Goal: Task Accomplishment & Management: Use online tool/utility

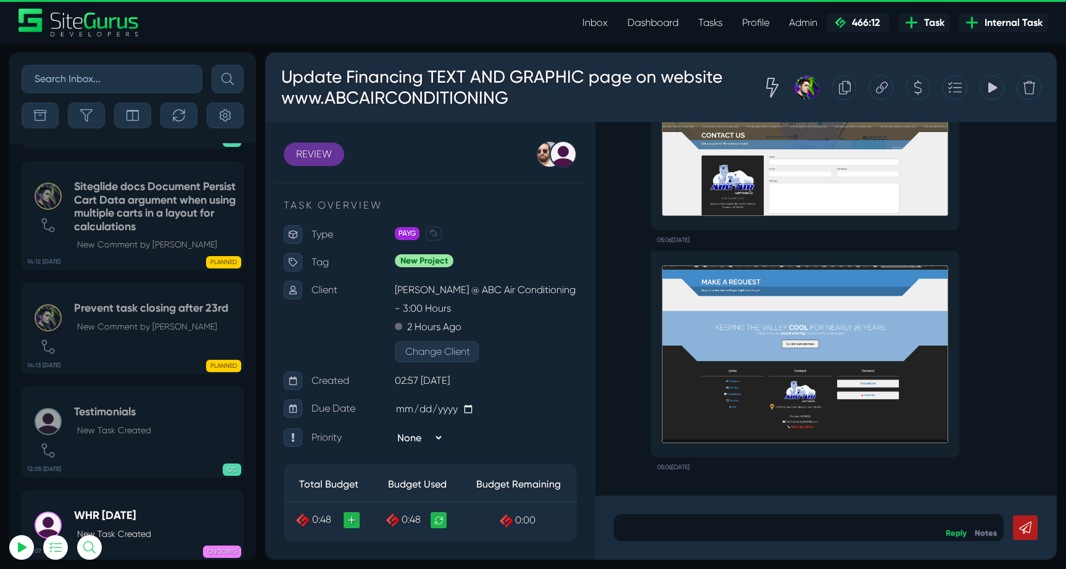
select select "0"
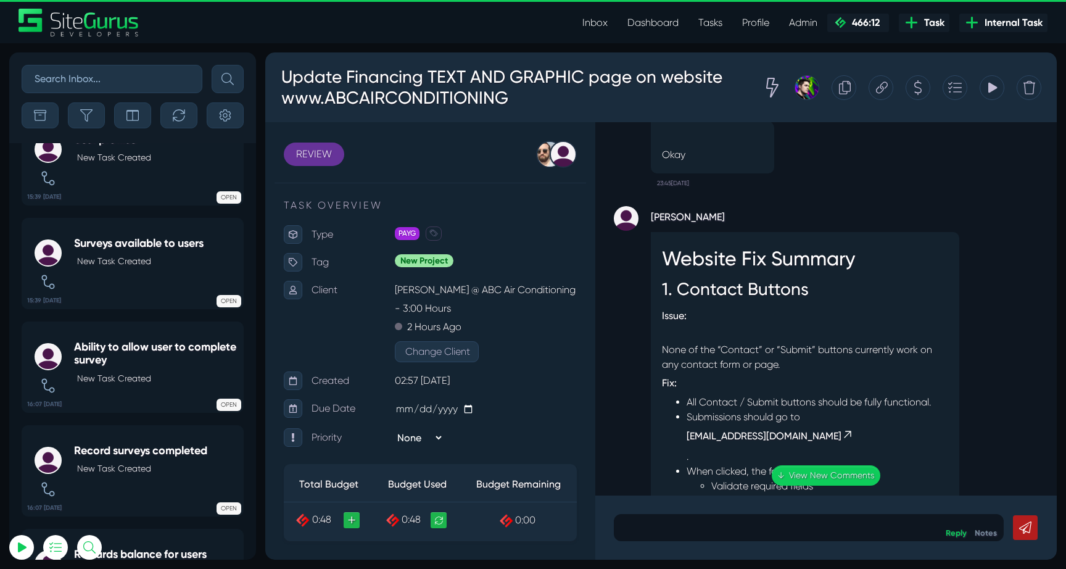
scroll to position [-9268, 0]
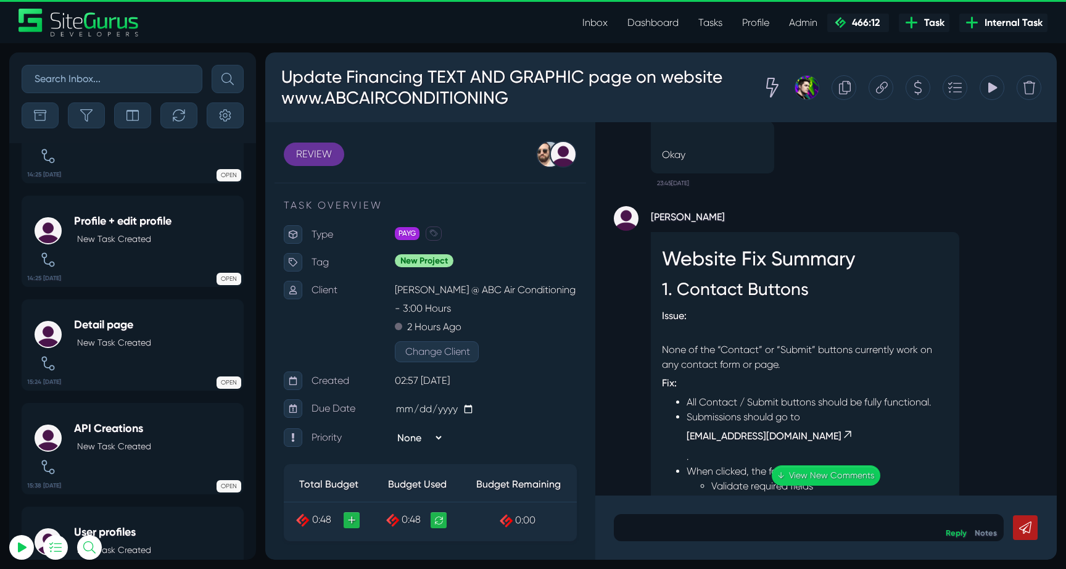
click at [584, 23] on link "Inbox" at bounding box center [595, 22] width 45 height 25
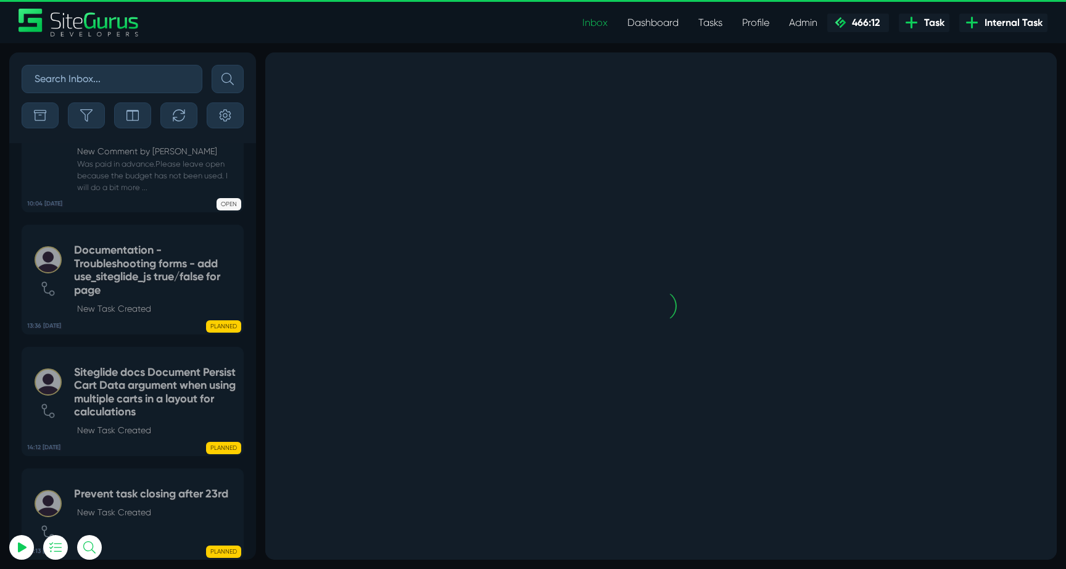
scroll to position [-3329, 0]
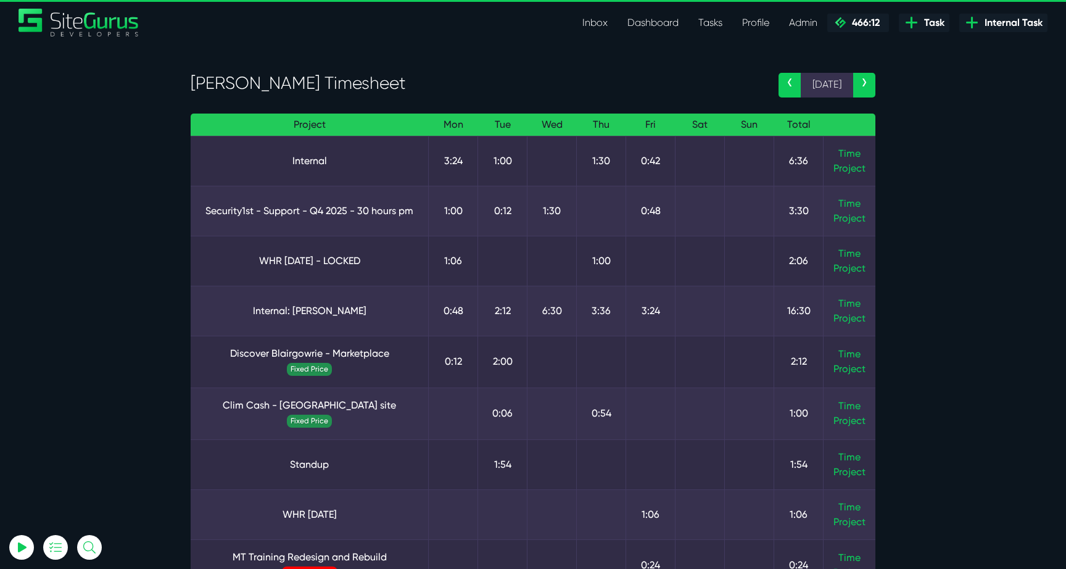
scroll to position [75, 0]
select select "0"
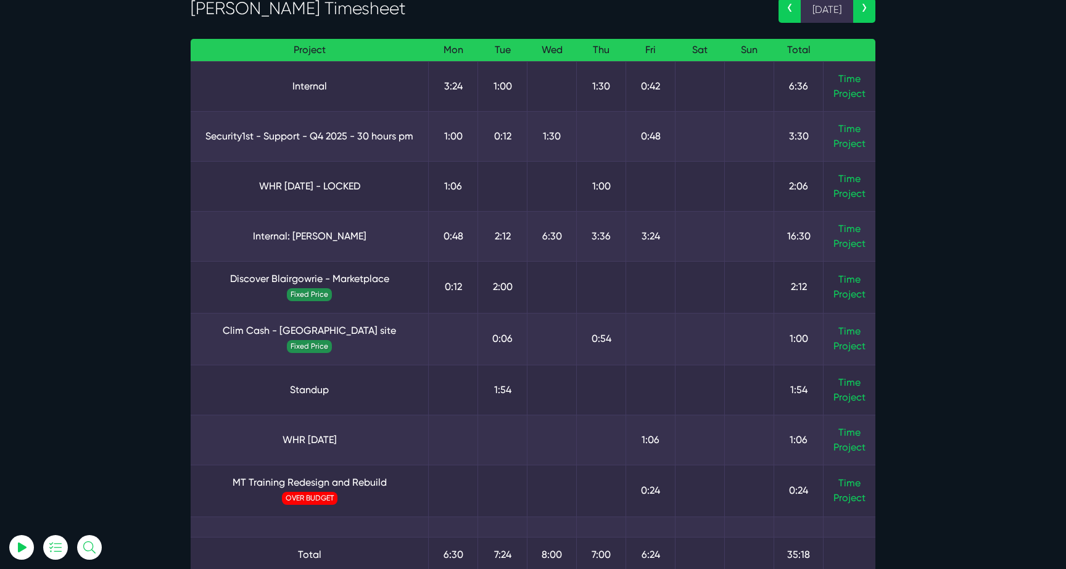
scroll to position [0, 0]
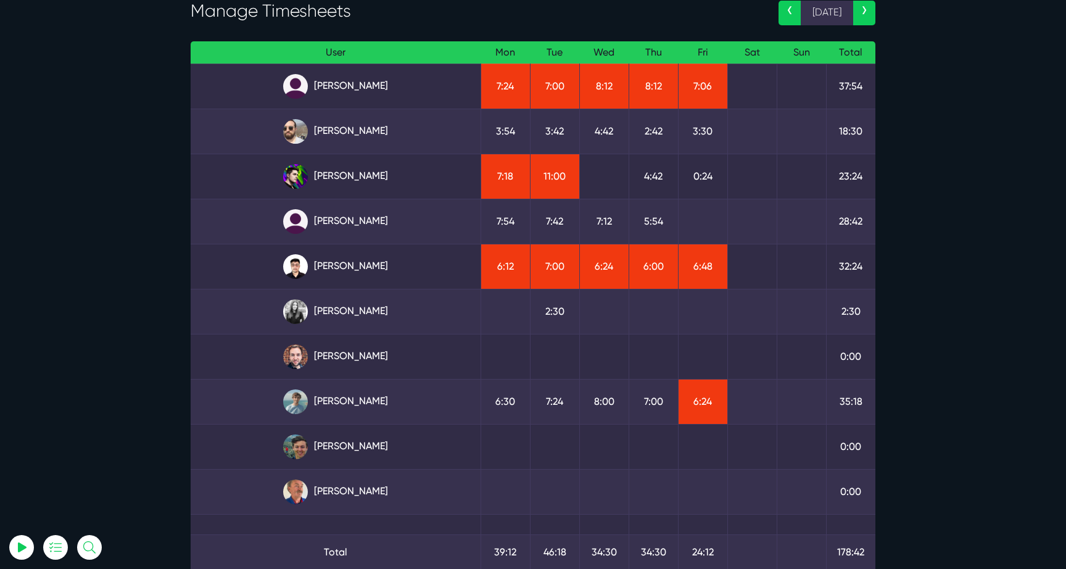
scroll to position [76, 0]
